Goal: Communication & Community: Answer question/provide support

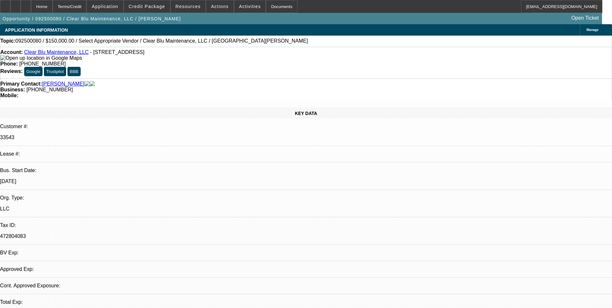
select select "0"
select select "2"
select select "0.1"
select select "1"
select select "2"
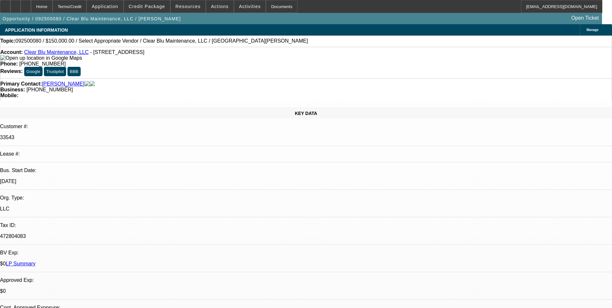
select select "4"
radio input "true"
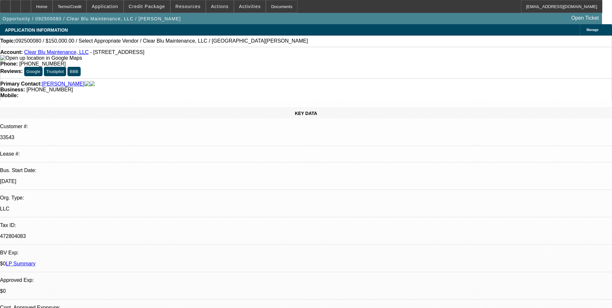
type textarea "Payment history good- on-time so far/GPS is active"
drag, startPoint x: 529, startPoint y: 110, endPoint x: 422, endPoint y: 113, distance: 106.7
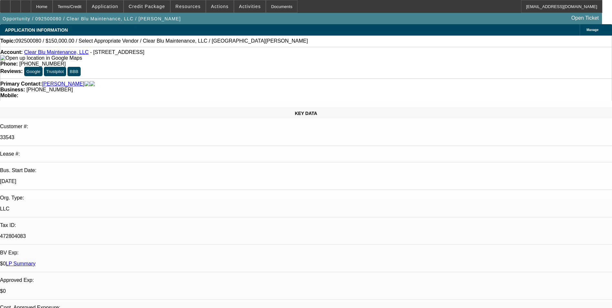
radio input "false"
radio input "true"
select select "0"
select select "2"
select select "0.1"
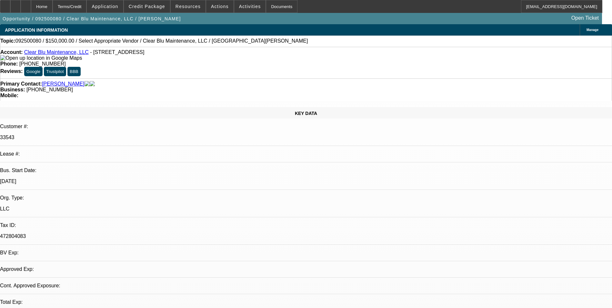
select select "1"
select select "2"
select select "4"
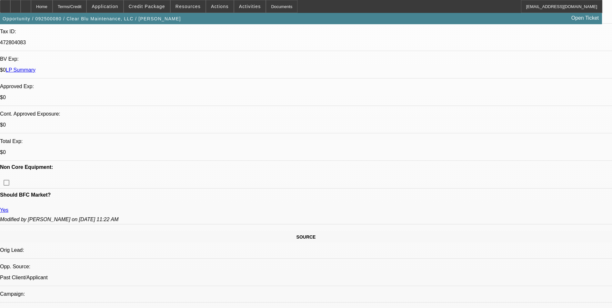
scroll to position [355, 0]
